Goal: Find specific page/section: Find specific page/section

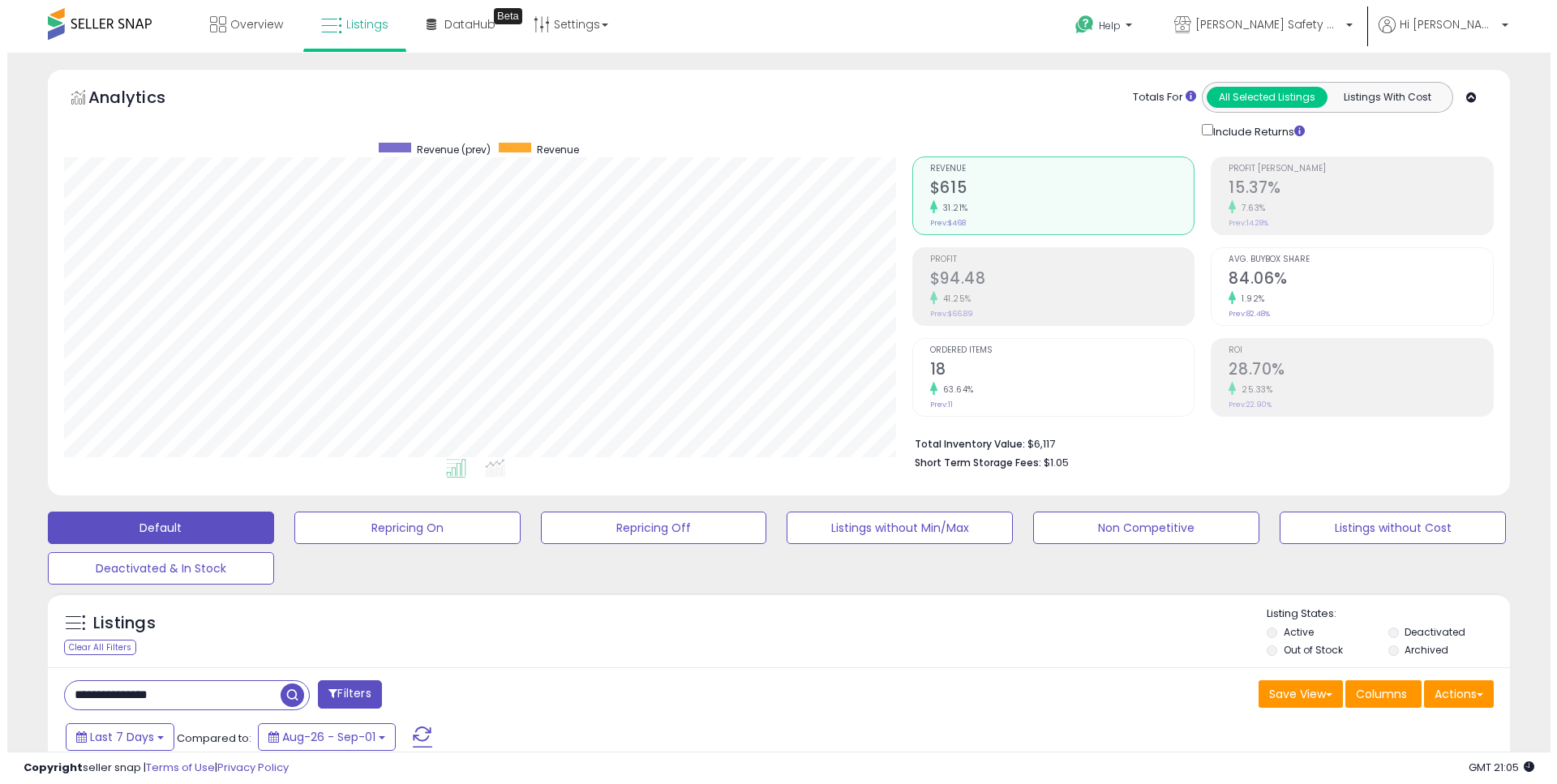
scroll to position [333, 848]
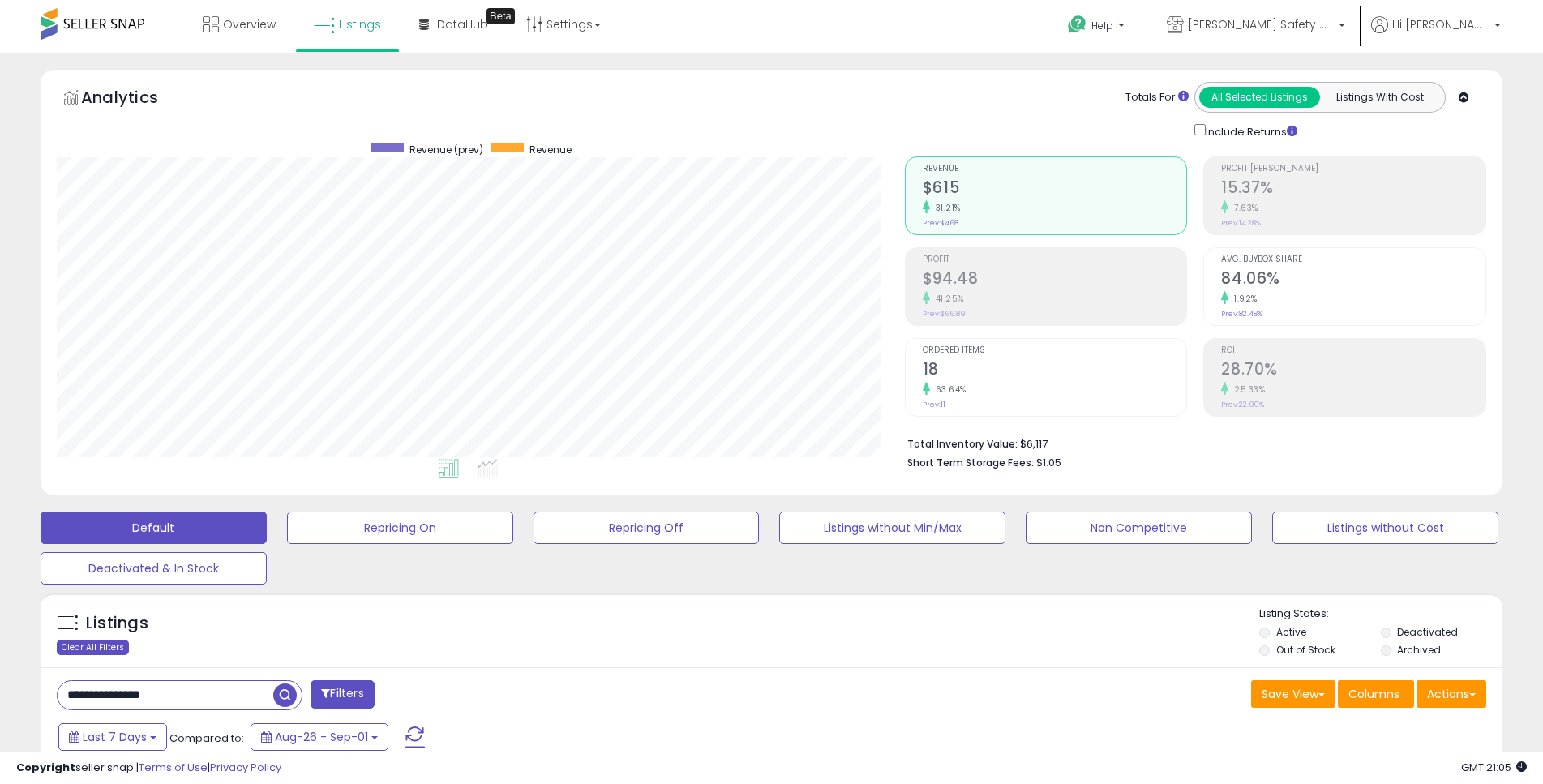
click at [105, 641] on div "Clear All Filters" at bounding box center [93, 647] width 72 height 15
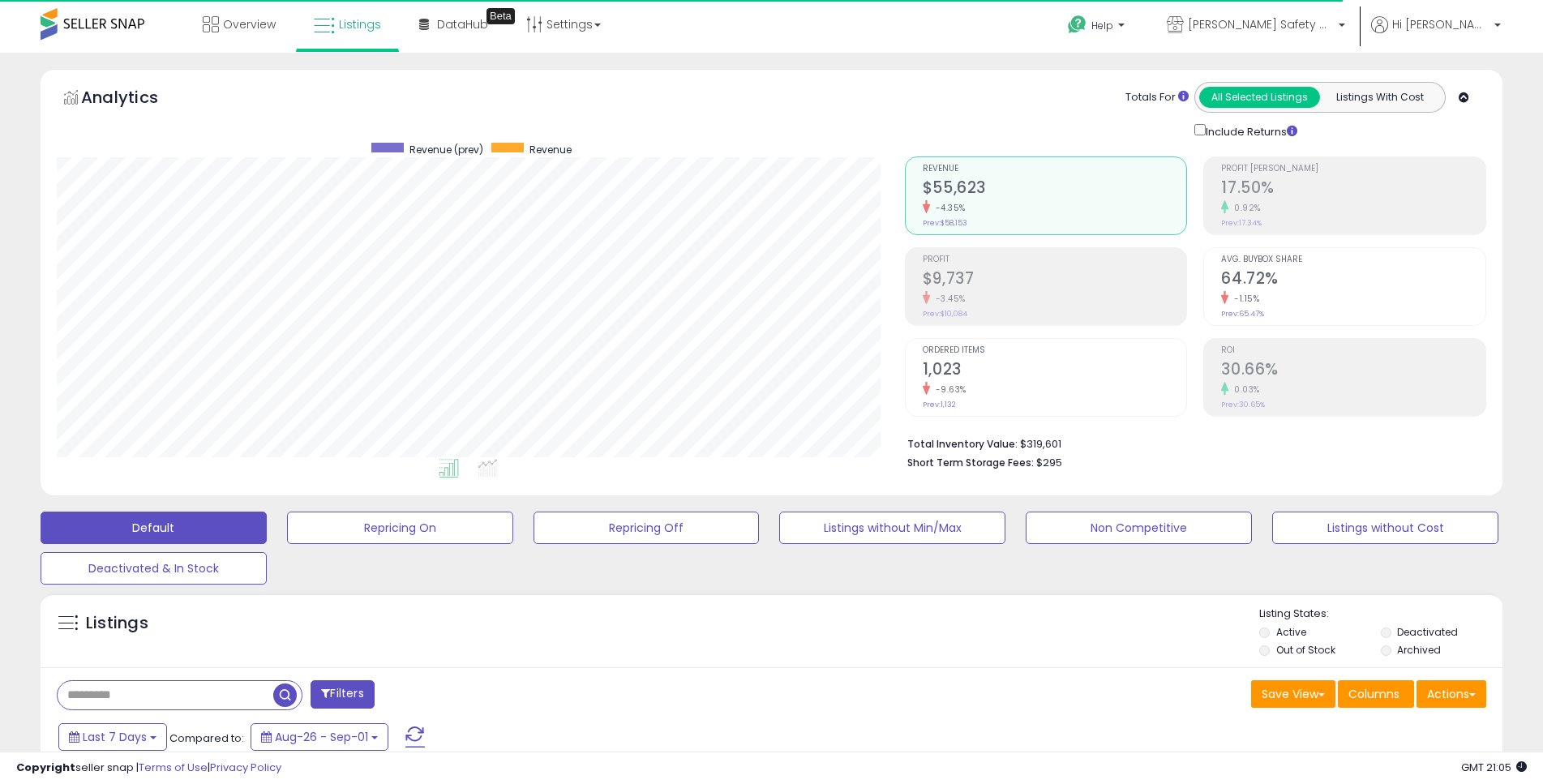
scroll to position [333, 848]
click at [251, 22] on span "Overview" at bounding box center [249, 24] width 52 height 16
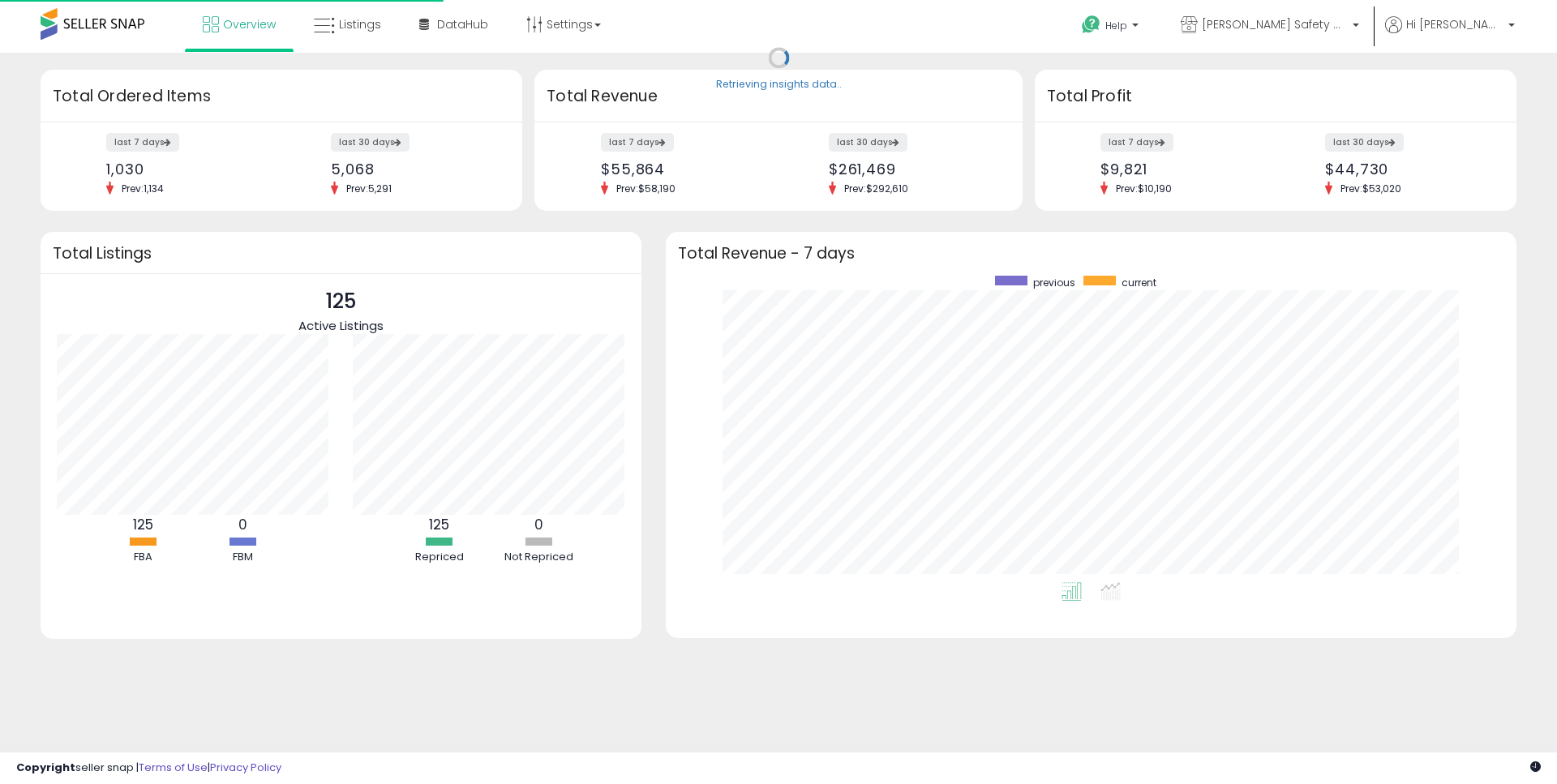
scroll to position [306, 818]
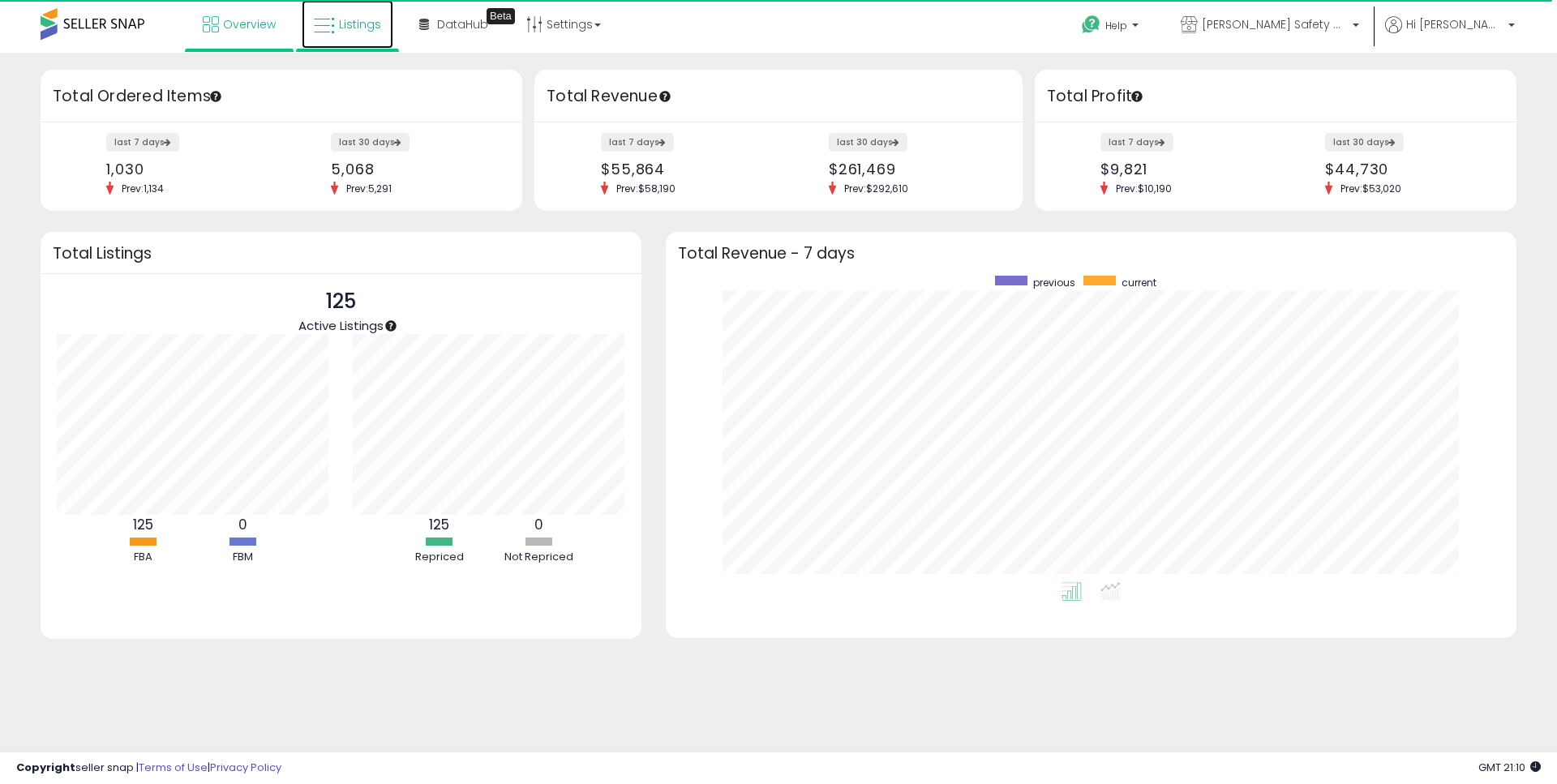
click at [375, 31] on span "Listings" at bounding box center [360, 24] width 42 height 16
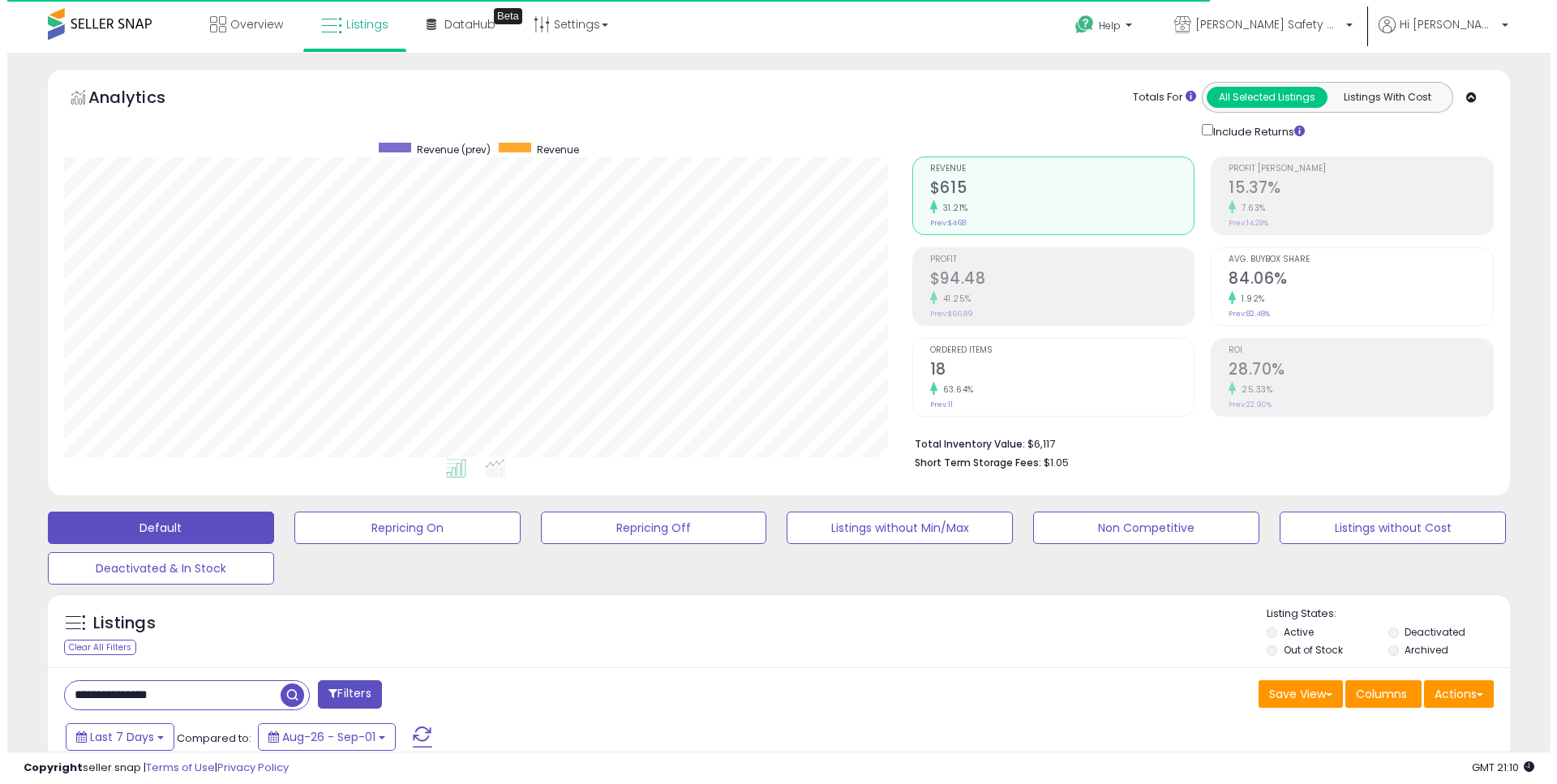
scroll to position [333, 848]
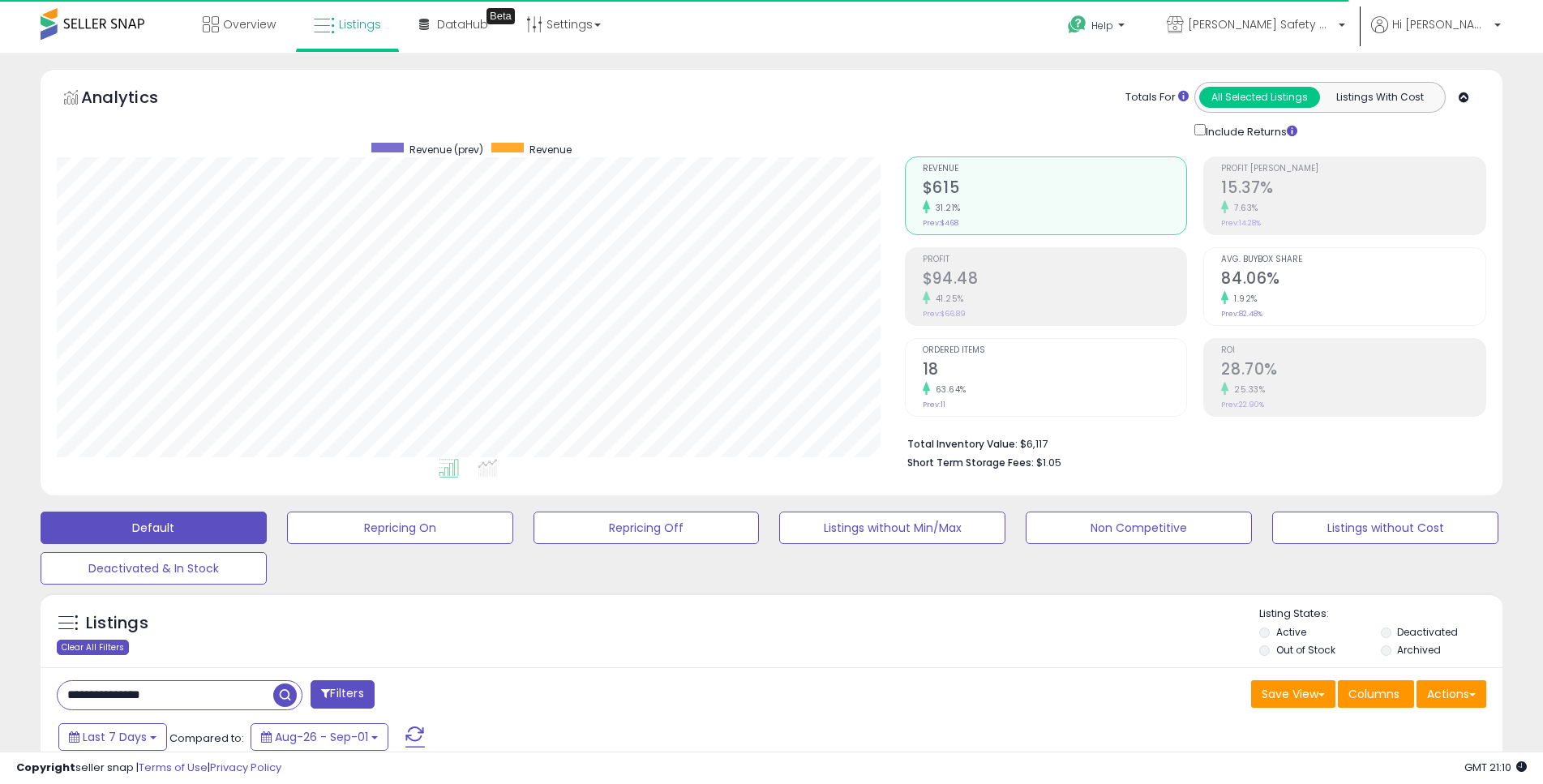
click at [110, 647] on div "Clear All Filters" at bounding box center [93, 647] width 72 height 15
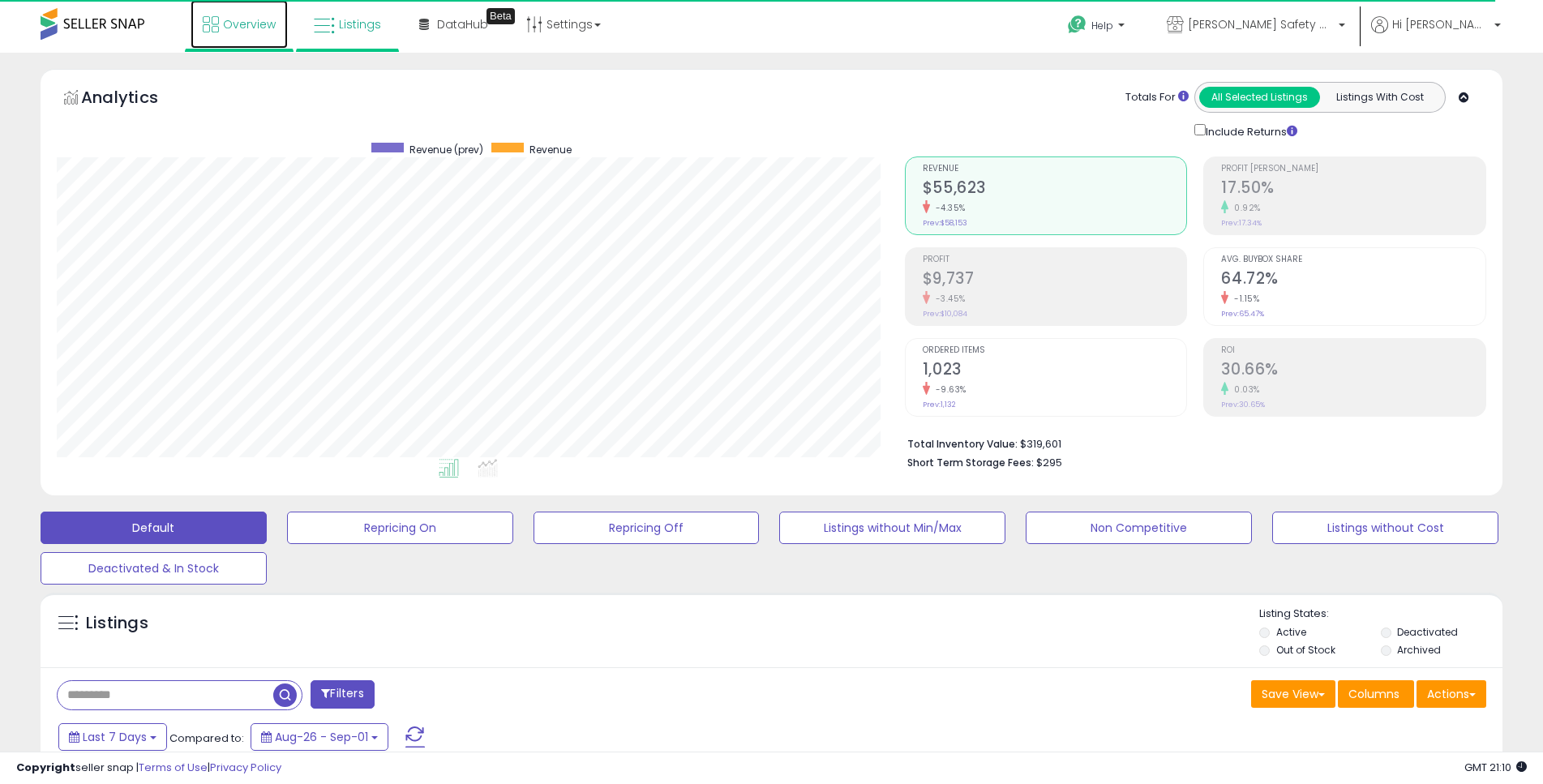
click at [255, 19] on span "Overview" at bounding box center [249, 24] width 52 height 16
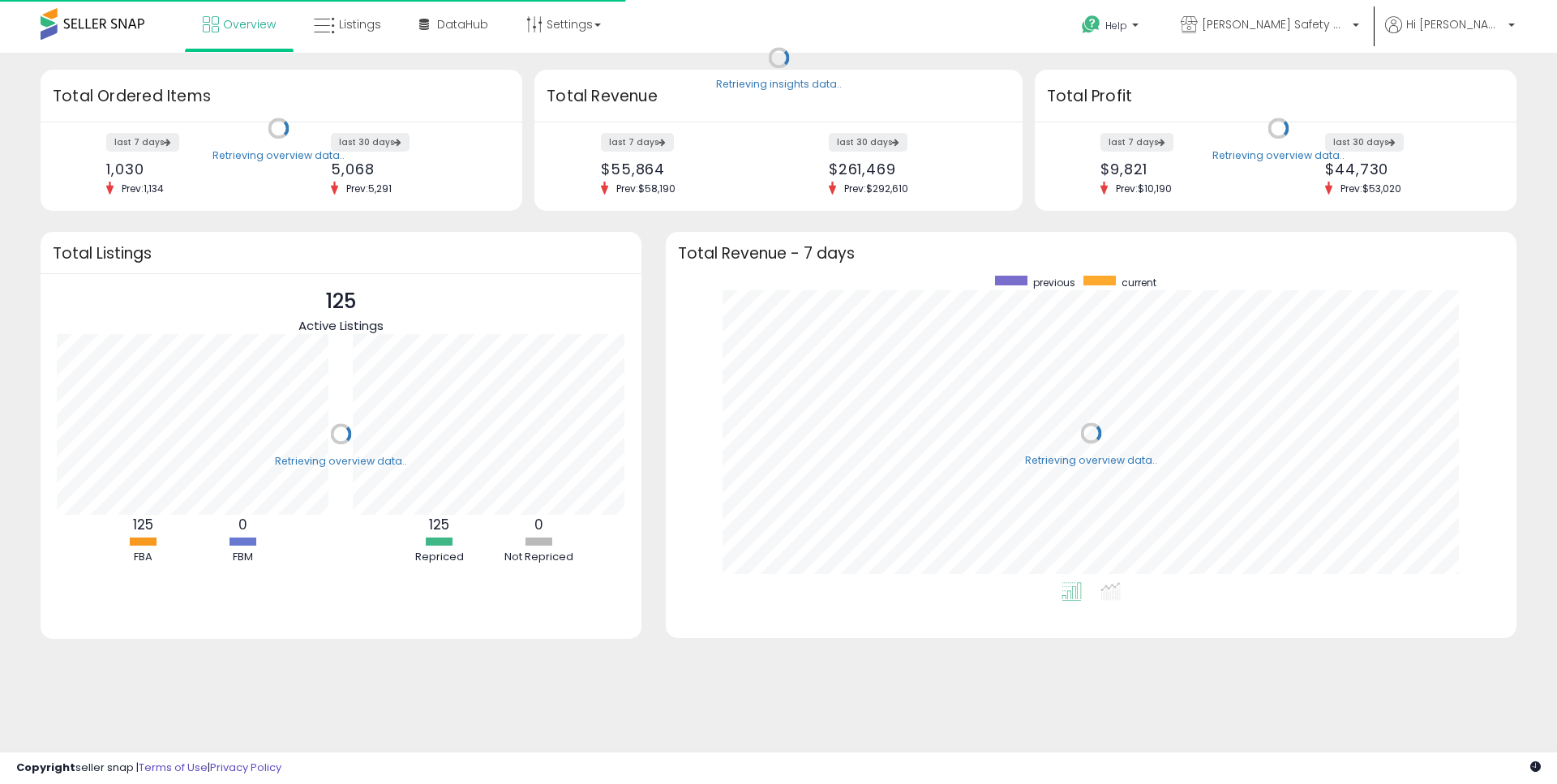
scroll to position [306, 818]
